Goal: Communication & Community: Connect with others

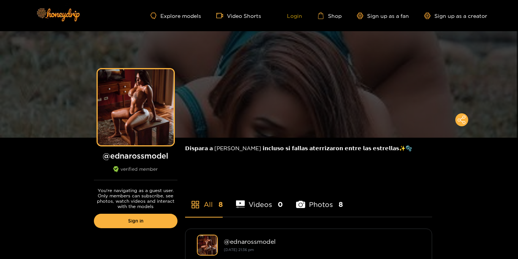
click at [299, 17] on link "Login" at bounding box center [289, 15] width 26 height 7
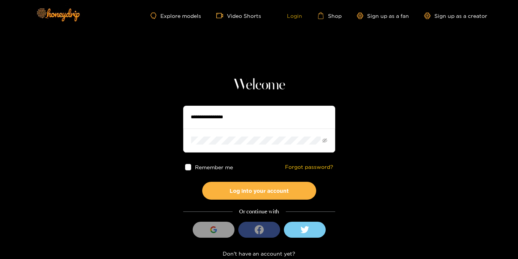
type input "**********"
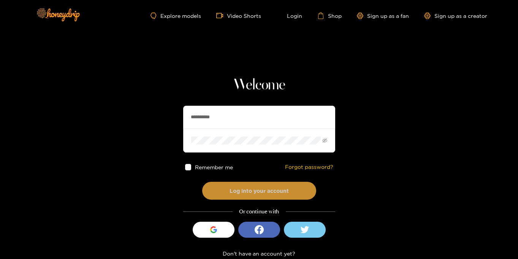
click at [228, 189] on button "Log into your account" at bounding box center [259, 191] width 114 height 18
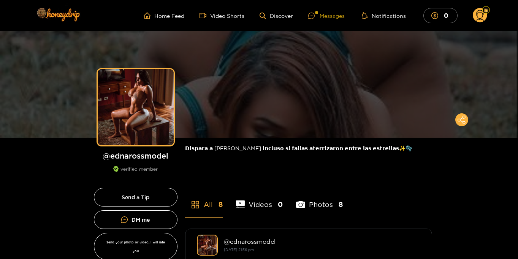
click at [327, 15] on div "Messages" at bounding box center [326, 15] width 36 height 9
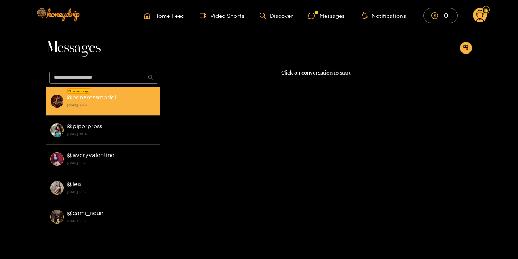
click at [88, 108] on strong "[DATE] 18:00" at bounding box center [112, 105] width 90 height 7
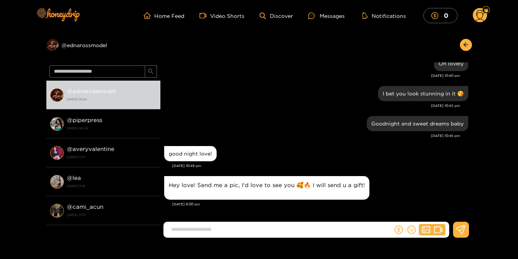
scroll to position [624, 0]
click at [438, 16] on span "dollar" at bounding box center [436, 15] width 11 height 7
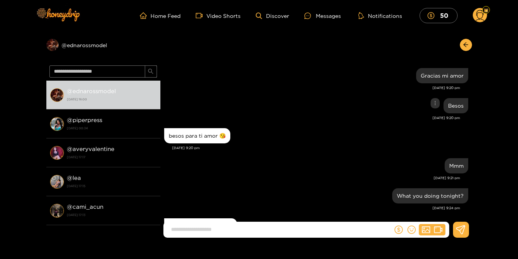
scroll to position [624, 0]
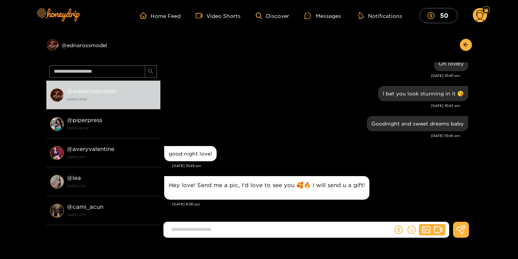
click at [485, 17] on circle at bounding box center [480, 15] width 14 height 14
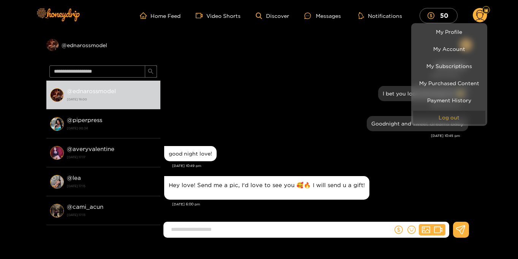
click at [467, 114] on button "Log out" at bounding box center [449, 117] width 72 height 13
